Goal: Task Accomplishment & Management: Manage account settings

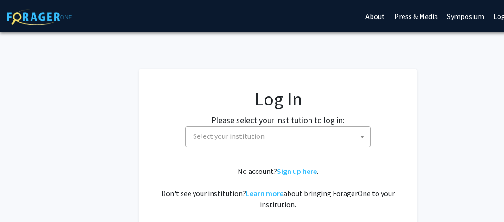
select select
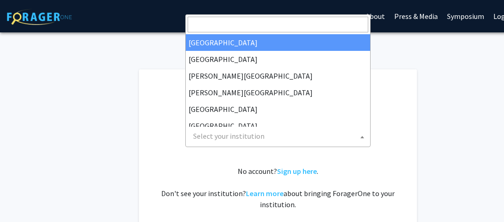
click at [208, 143] on span "Select your institution" at bounding box center [279, 136] width 181 height 19
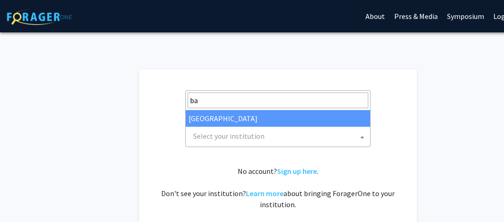
type input "ba"
select select "34"
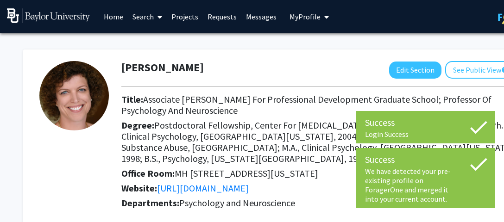
click at [225, 125] on span "Postdoctoral Fellowship, Center For [MEDICAL_DATA] Studies, [GEOGRAPHIC_DATA]; …" at bounding box center [318, 142] width 395 height 45
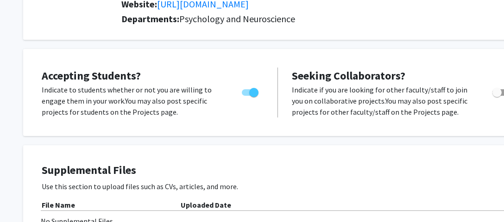
scroll to position [195, 0]
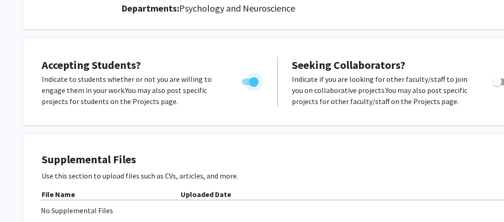
click at [239, 82] on label "Toggle" at bounding box center [248, 81] width 20 height 11
click at [246, 85] on input "Would you like to permit student requests?" at bounding box center [246, 85] width 0 height 0
checkbox input "false"
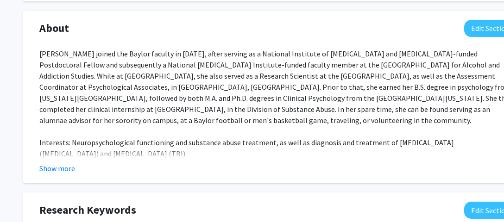
scroll to position [464, 0]
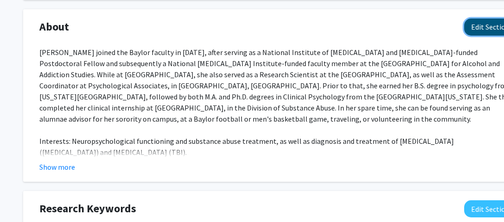
click at [485, 25] on button "Edit Section" at bounding box center [490, 27] width 52 height 17
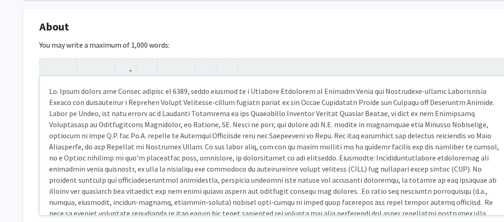
click at [324, 139] on div "Note to users with screen readers: Please deactivate our accessibility plugin f…" at bounding box center [278, 145] width 476 height 139
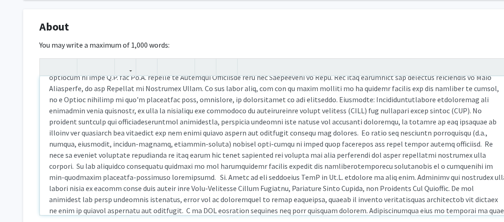
scroll to position [69, 0]
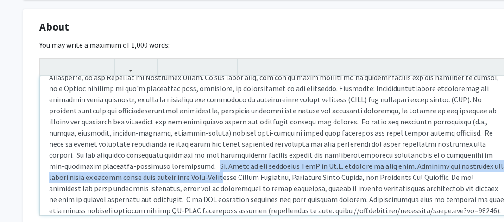
drag, startPoint x: 361, startPoint y: 155, endPoint x: 379, endPoint y: 160, distance: 18.8
click at [379, 160] on div "Note to users with screen readers: Please deactivate our accessibility plugin f…" at bounding box center [278, 145] width 476 height 139
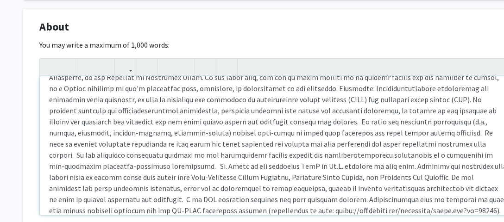
click at [244, 200] on div "Note to users with screen readers: Please deactivate our accessibility plugin f…" at bounding box center [278, 145] width 476 height 139
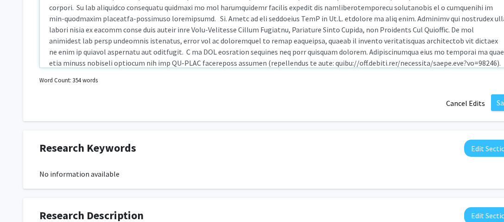
scroll to position [616, 0]
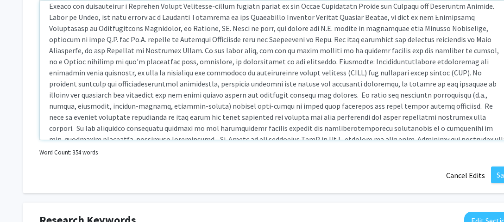
scroll to position [10, 0]
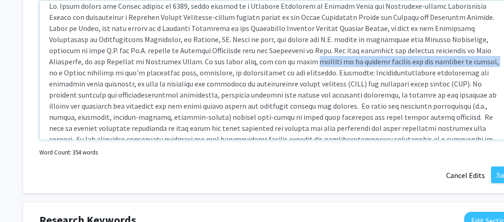
drag, startPoint x: 152, startPoint y: 61, endPoint x: 331, endPoint y: 63, distance: 179.3
click at [331, 63] on div "Note to users with screen readers: Please deactivate our accessibility plugin f…" at bounding box center [278, 70] width 476 height 139
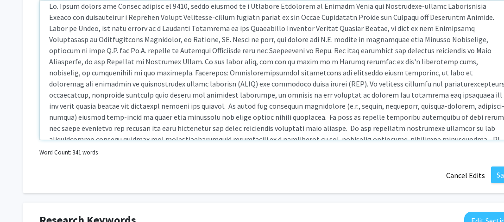
click at [461, 61] on div "Note to users with screen readers: Please deactivate our accessibility plugin f…" at bounding box center [278, 70] width 476 height 139
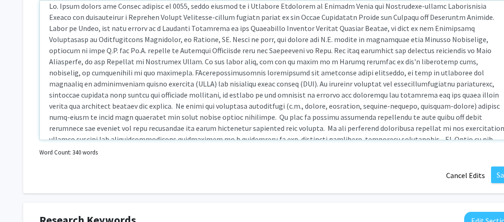
type textarea "Dr. Dolan joined the Baylor faculty in 2007, after serving as a National Instit…"
click at [497, 178] on button "Save" at bounding box center [503, 175] width 25 height 17
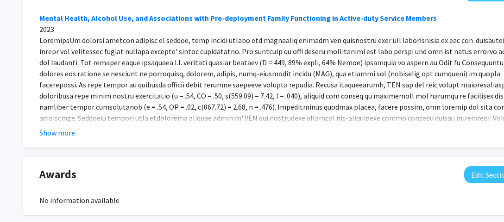
scroll to position [865, 0]
